Goal: Task Accomplishment & Management: Manage account settings

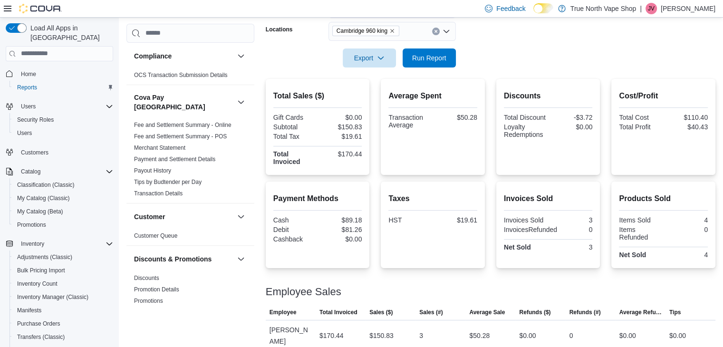
scroll to position [129, 0]
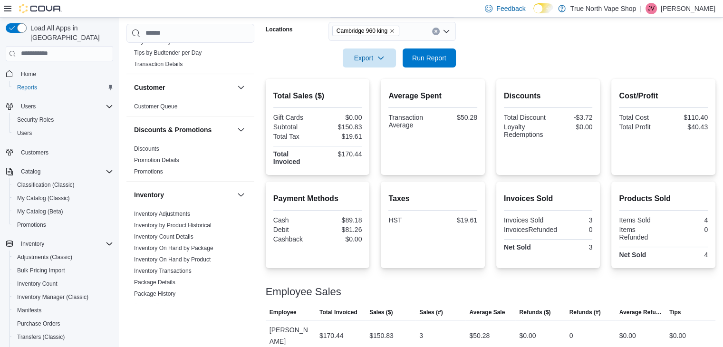
click at [690, 8] on p "Jessica Vape" at bounding box center [688, 8] width 55 height 11
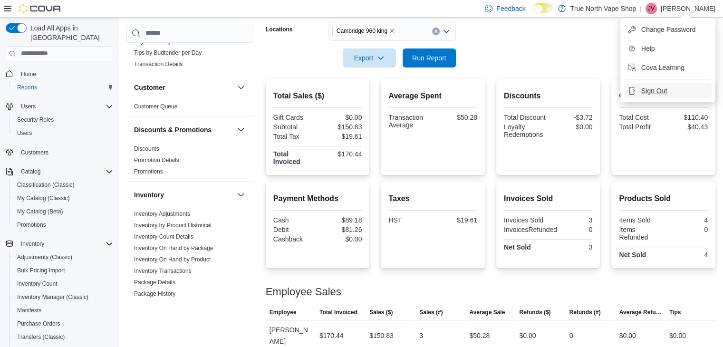
click at [647, 87] on span "Sign Out" at bounding box center [654, 91] width 26 height 10
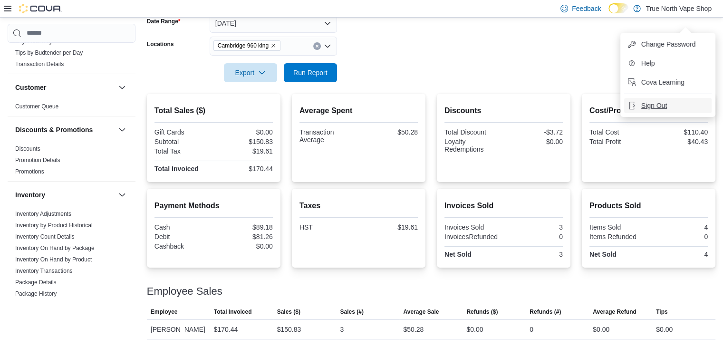
scroll to position [151, 0]
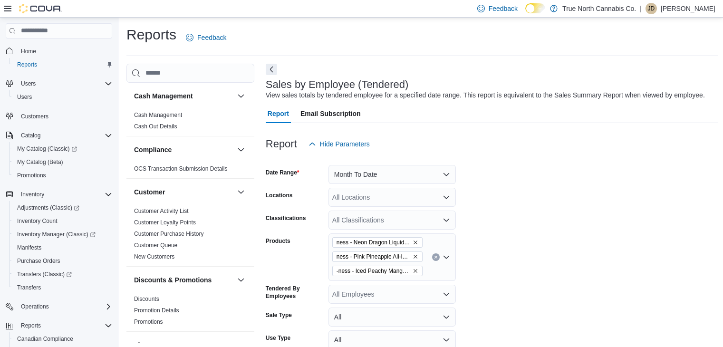
scroll to position [359, 0]
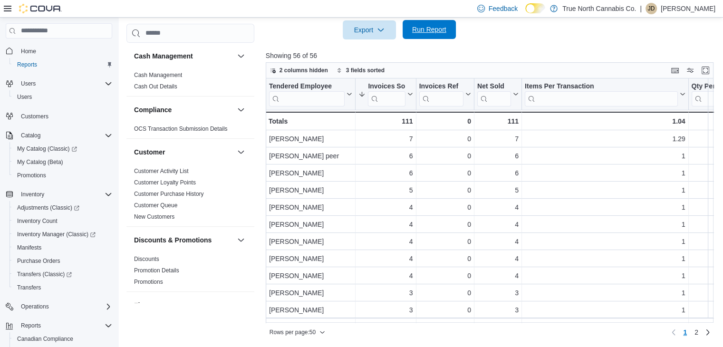
click at [445, 30] on span "Run Report" at bounding box center [429, 30] width 34 height 10
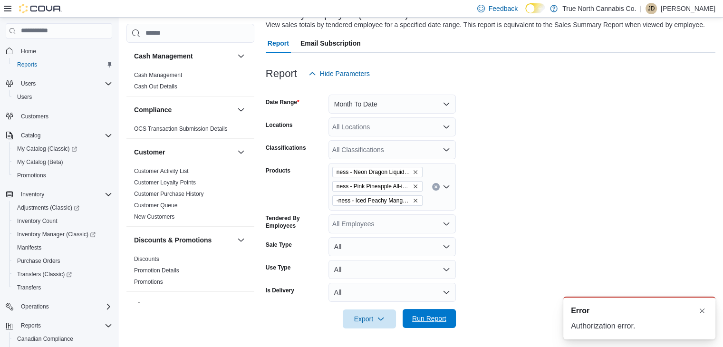
scroll to position [0, 0]
click at [447, 313] on span "Run Report" at bounding box center [429, 318] width 42 height 19
drag, startPoint x: 706, startPoint y: 305, endPoint x: 244, endPoint y: -41, distance: 576.7
click at [244, 0] on html "A new notification appears Error Authorization error. Feedback Dark Mode True N…" at bounding box center [361, 103] width 723 height 347
click at [448, 313] on span "Run Report" at bounding box center [429, 318] width 42 height 19
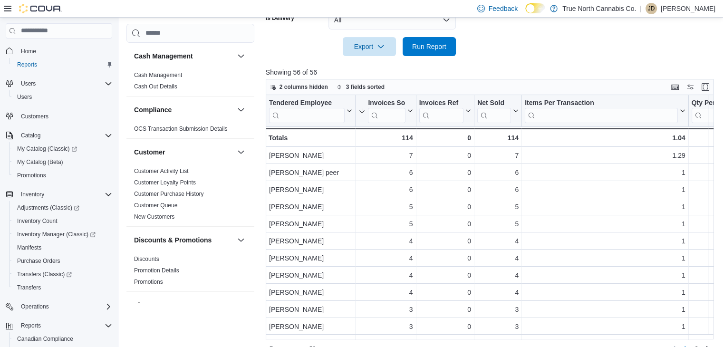
scroll to position [359, 0]
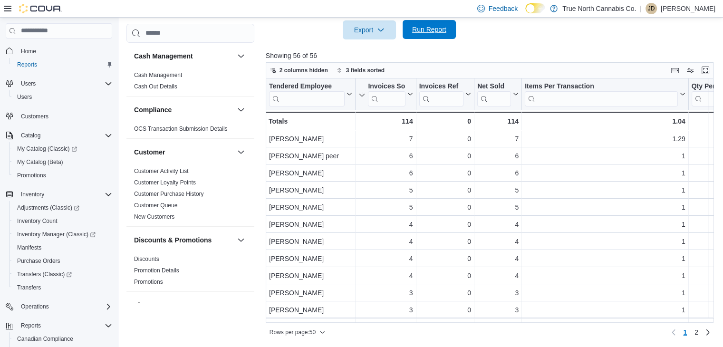
click at [434, 37] on span "Run Report" at bounding box center [429, 29] width 42 height 19
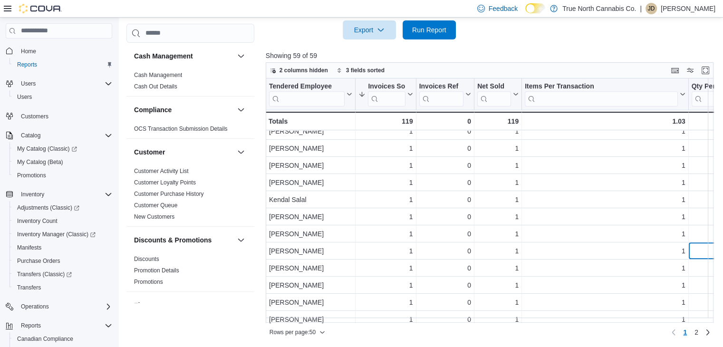
scroll to position [590, 57]
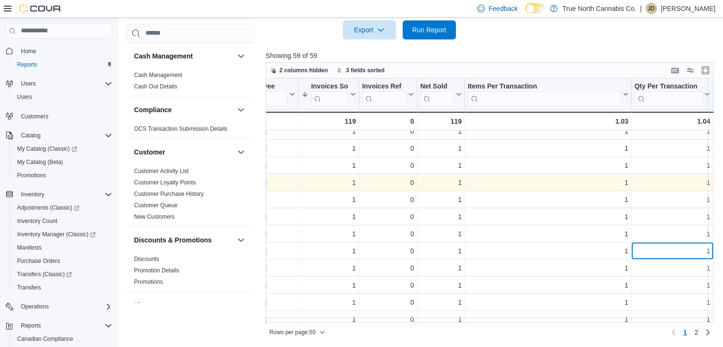
drag, startPoint x: 713, startPoint y: 248, endPoint x: 711, endPoint y: 187, distance: 60.4
